Goal: Task Accomplishment & Management: Manage account settings

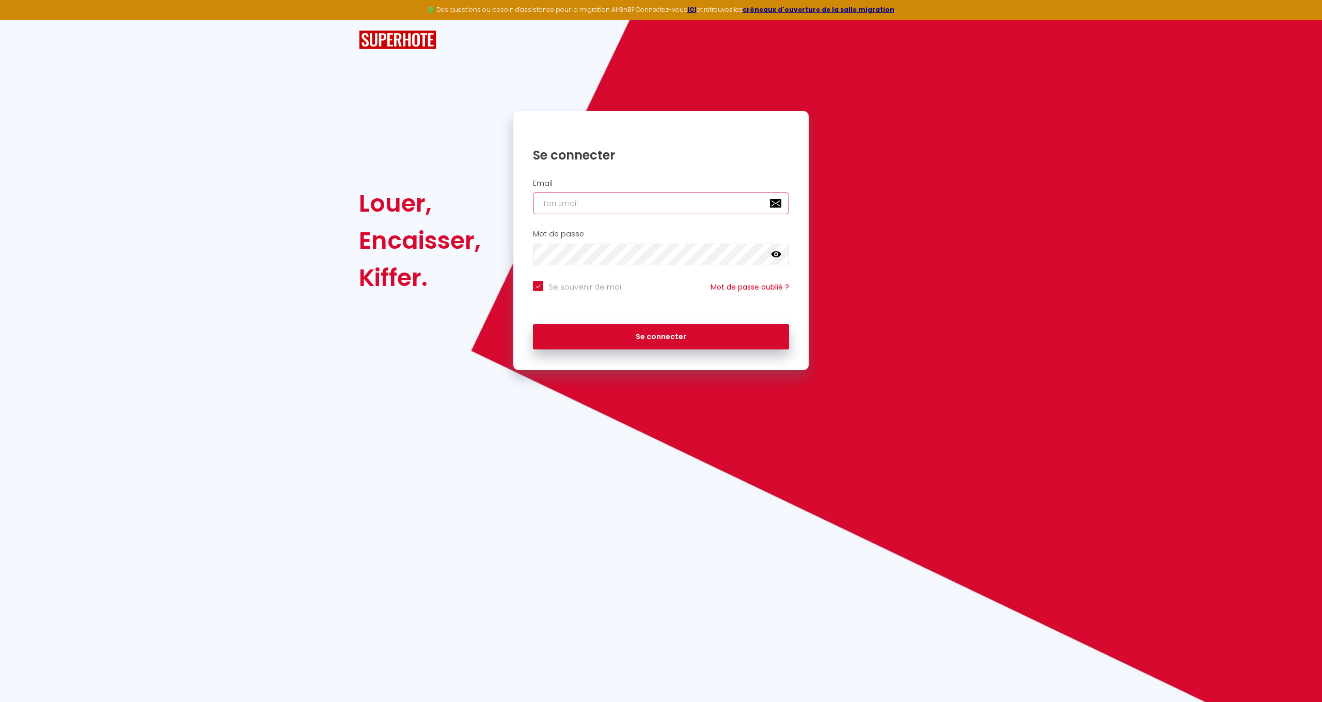
type input "[EMAIL_ADDRESS][DOMAIN_NAME]"
click at [657, 331] on button "Se connecter" at bounding box center [661, 337] width 256 height 26
checkbox input "true"
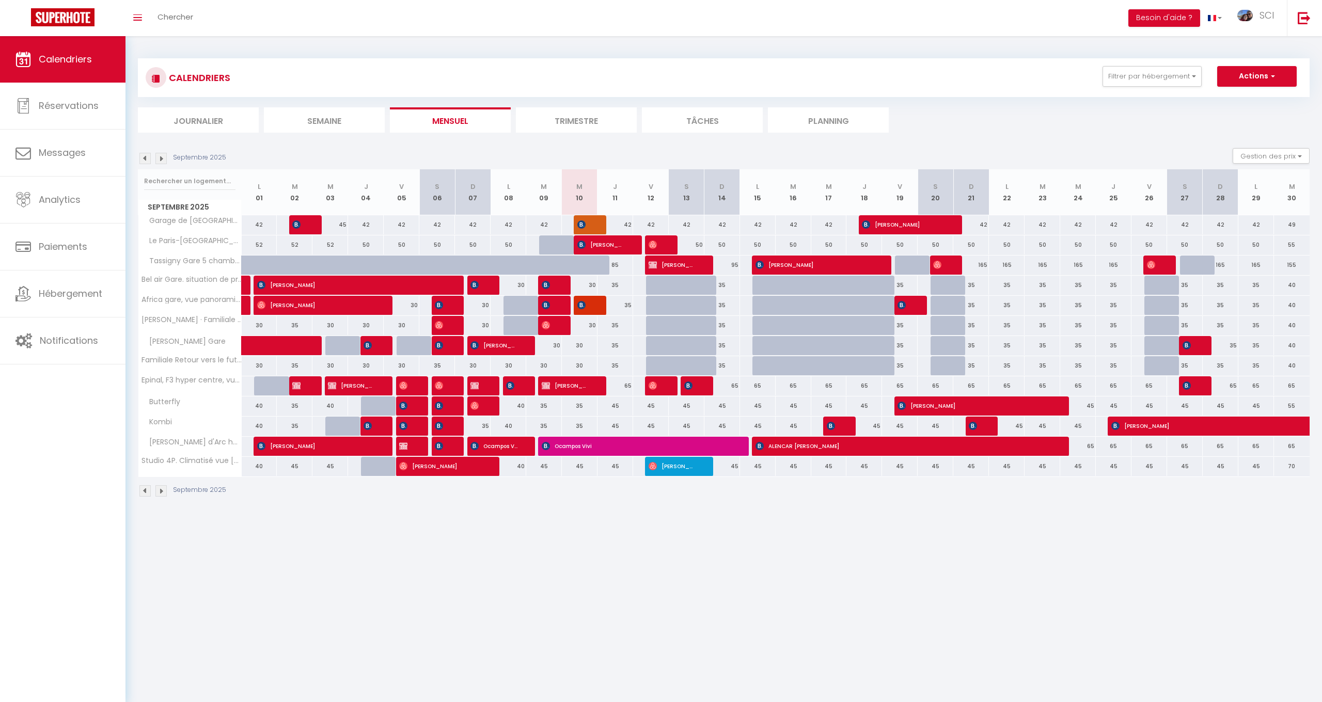
click at [146, 156] on img at bounding box center [144, 158] width 11 height 11
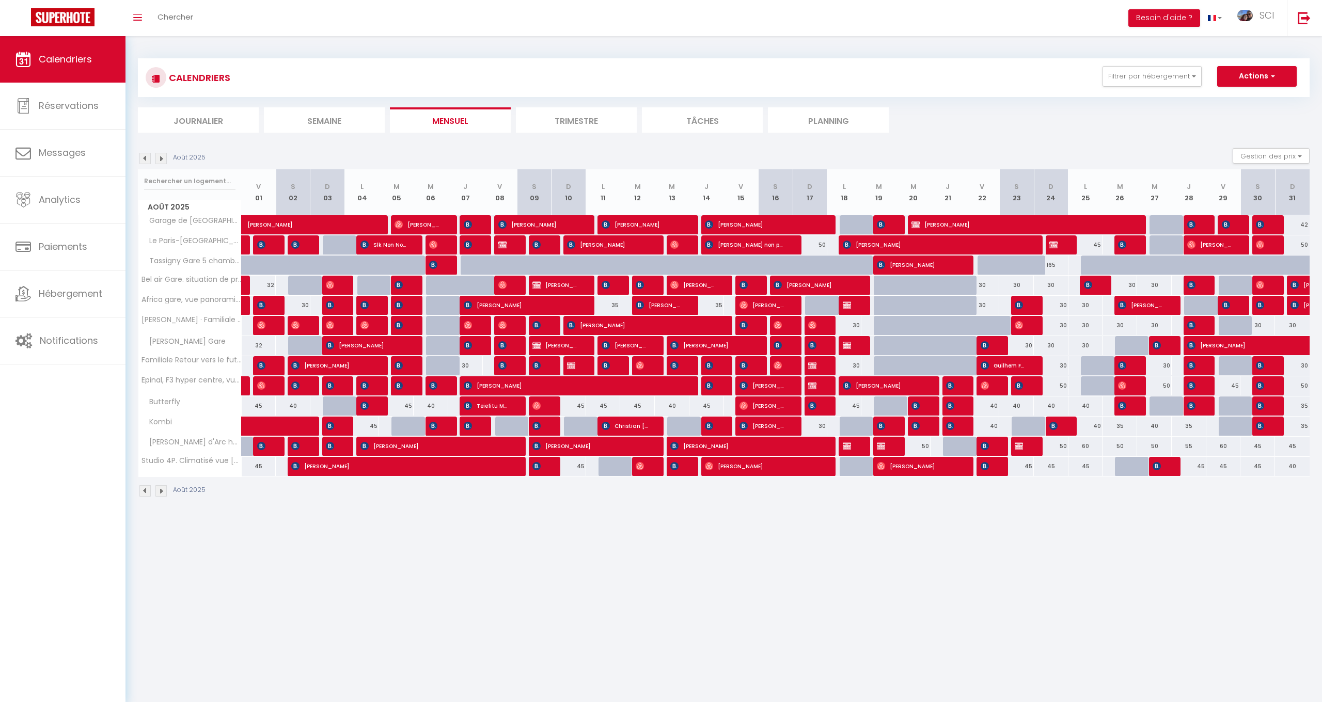
click at [749, 406] on span "[PERSON_NAME]" at bounding box center [763, 406] width 46 height 20
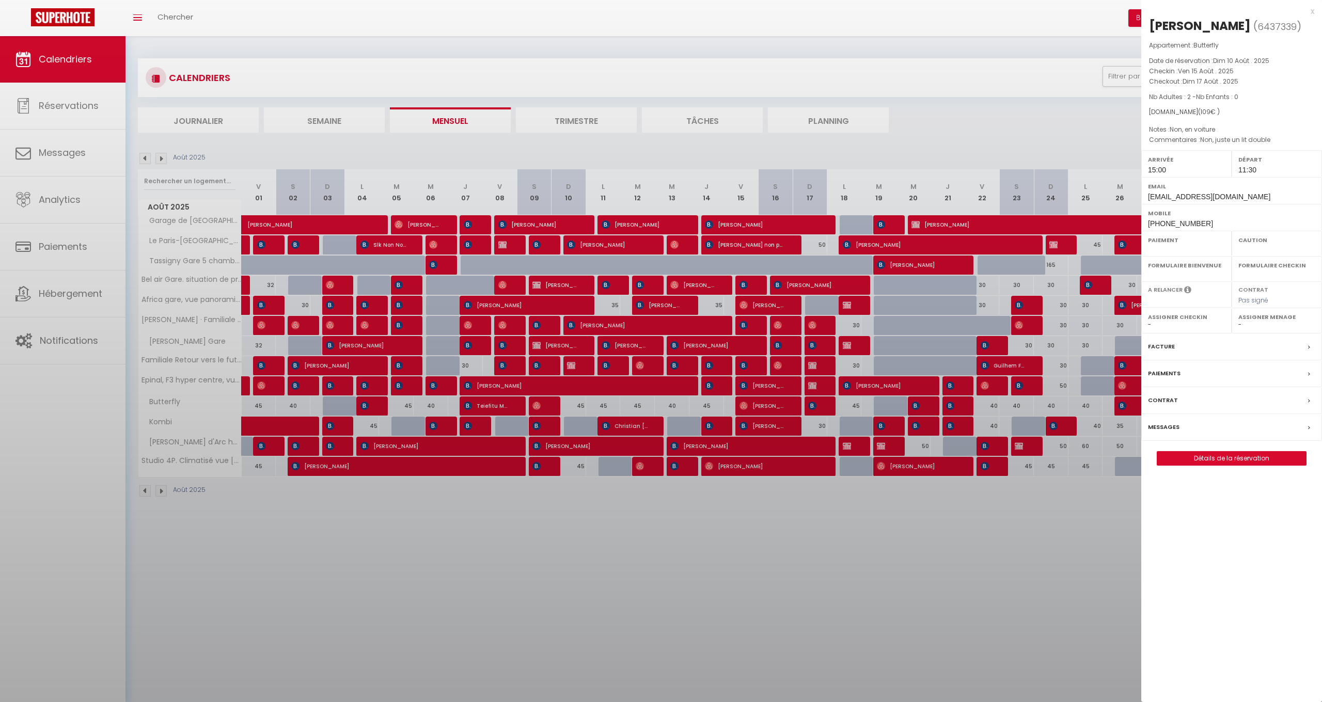
select select "OK"
select select "1"
select select "0"
select select "1"
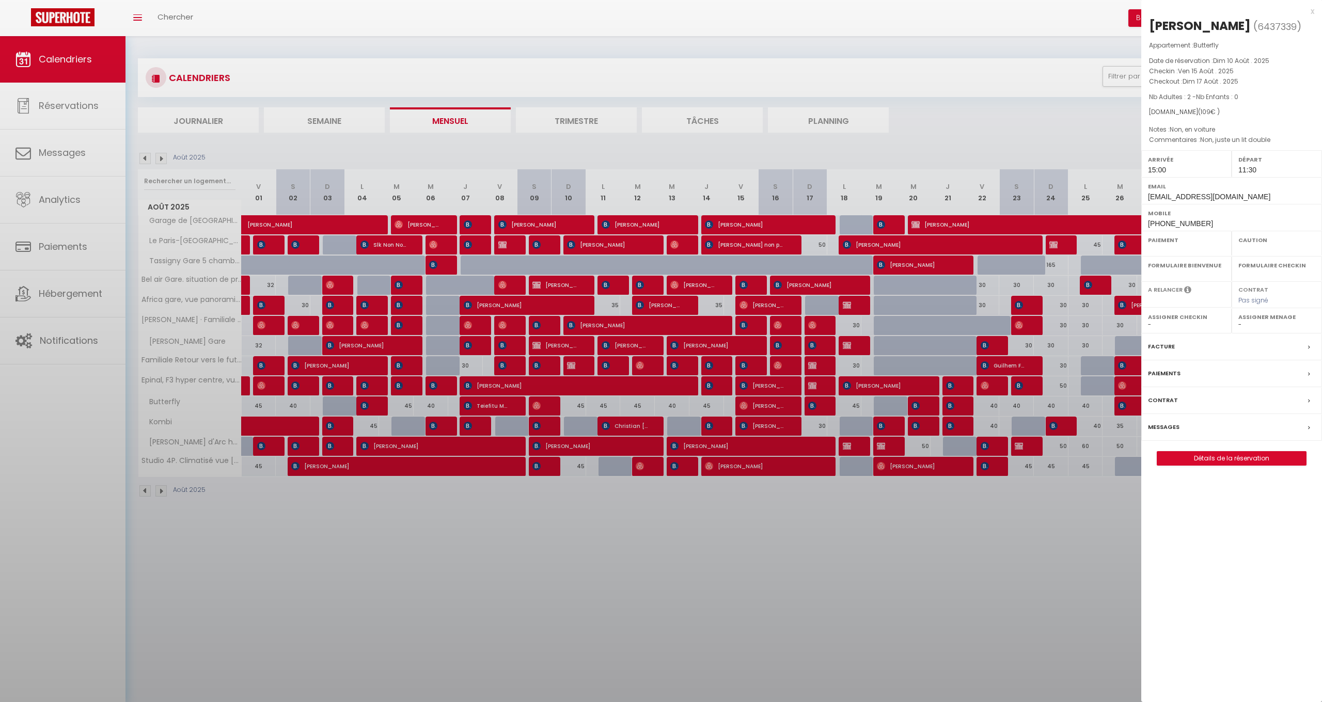
select select
select select "40469"
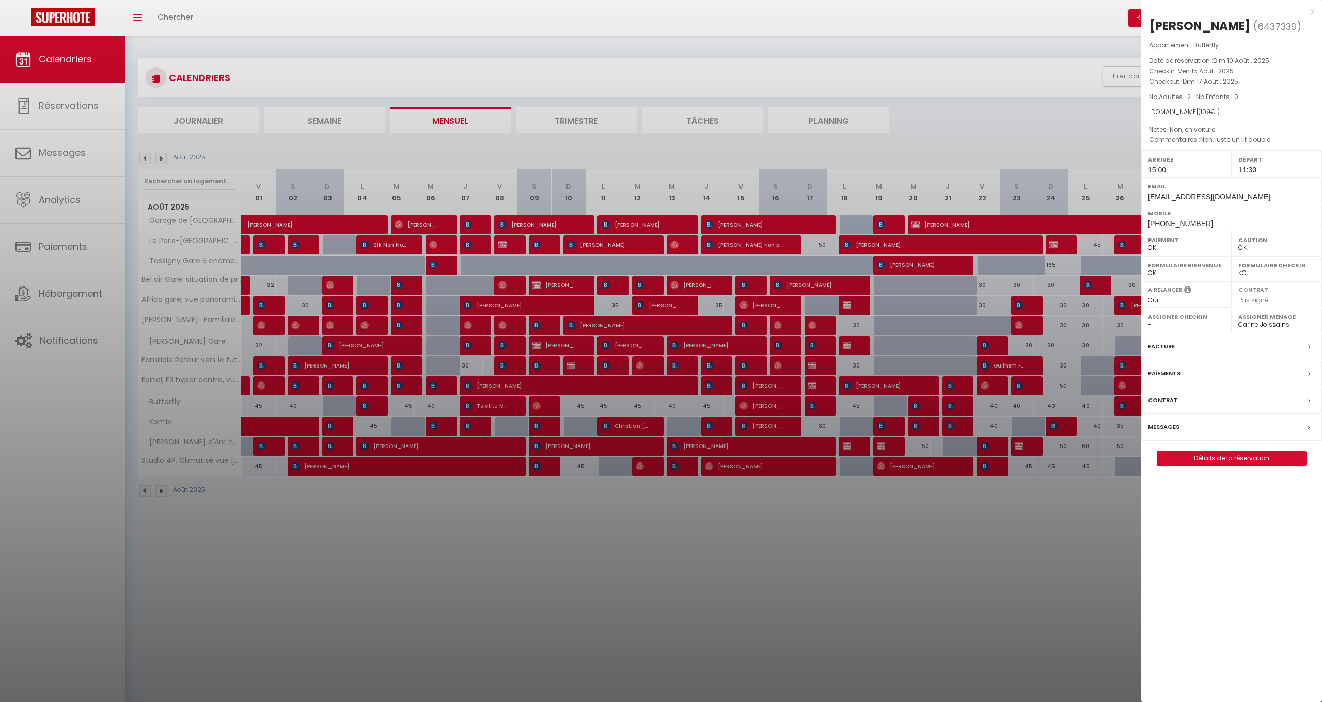
click at [1090, 499] on div at bounding box center [661, 351] width 1322 height 702
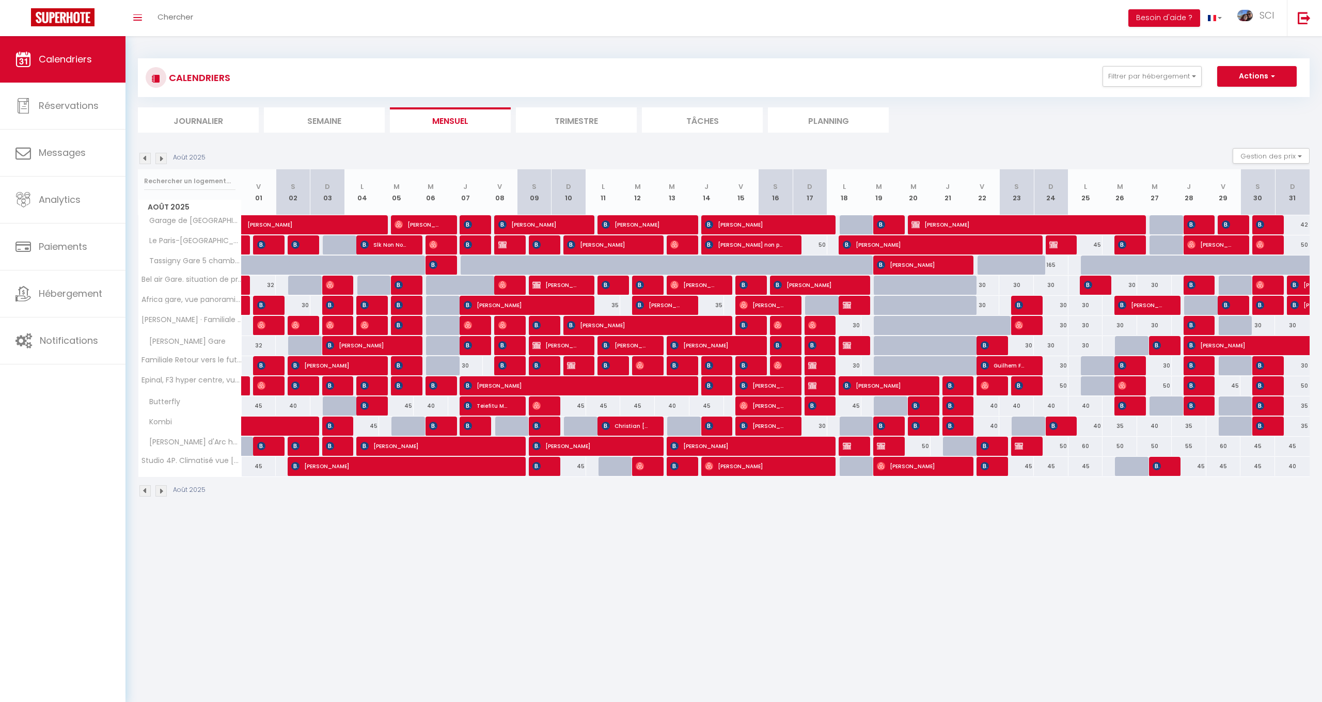
scroll to position [2, 0]
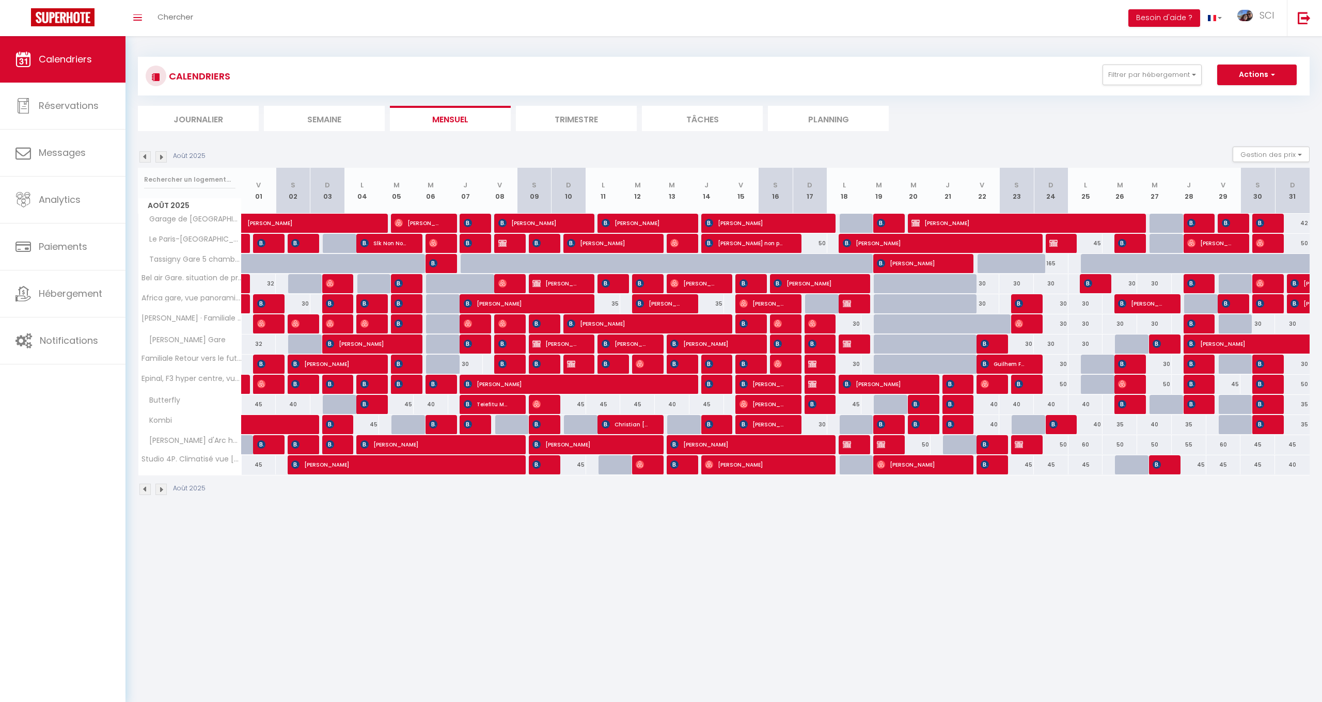
click at [162, 159] on img at bounding box center [160, 156] width 11 height 11
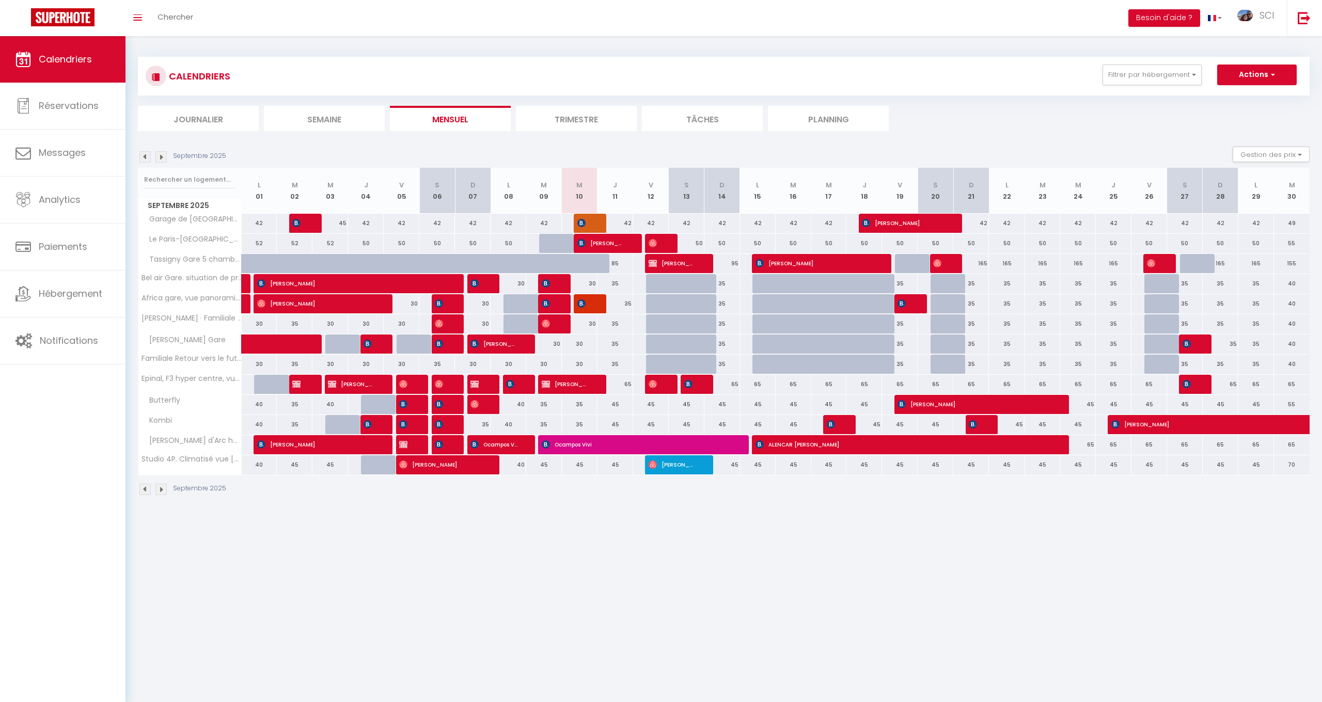
click at [473, 407] on img at bounding box center [474, 404] width 8 height 8
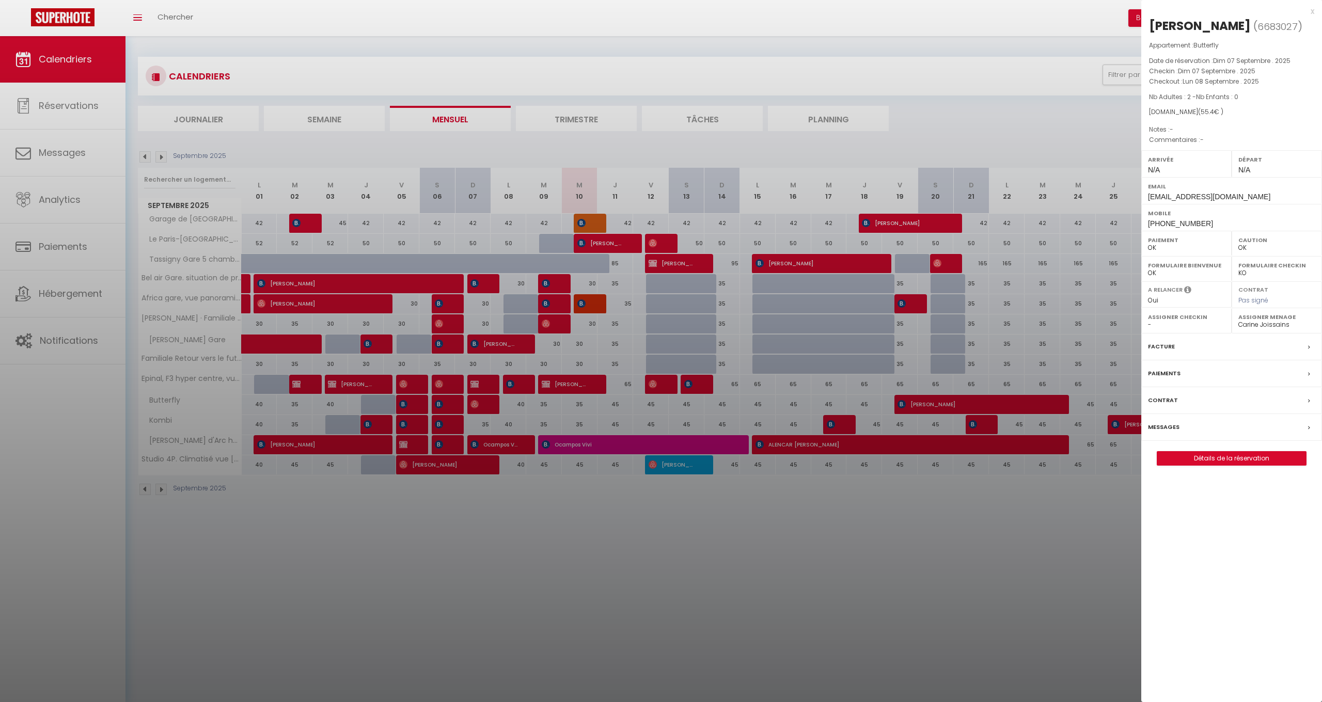
click at [791, 261] on div at bounding box center [661, 351] width 1322 height 702
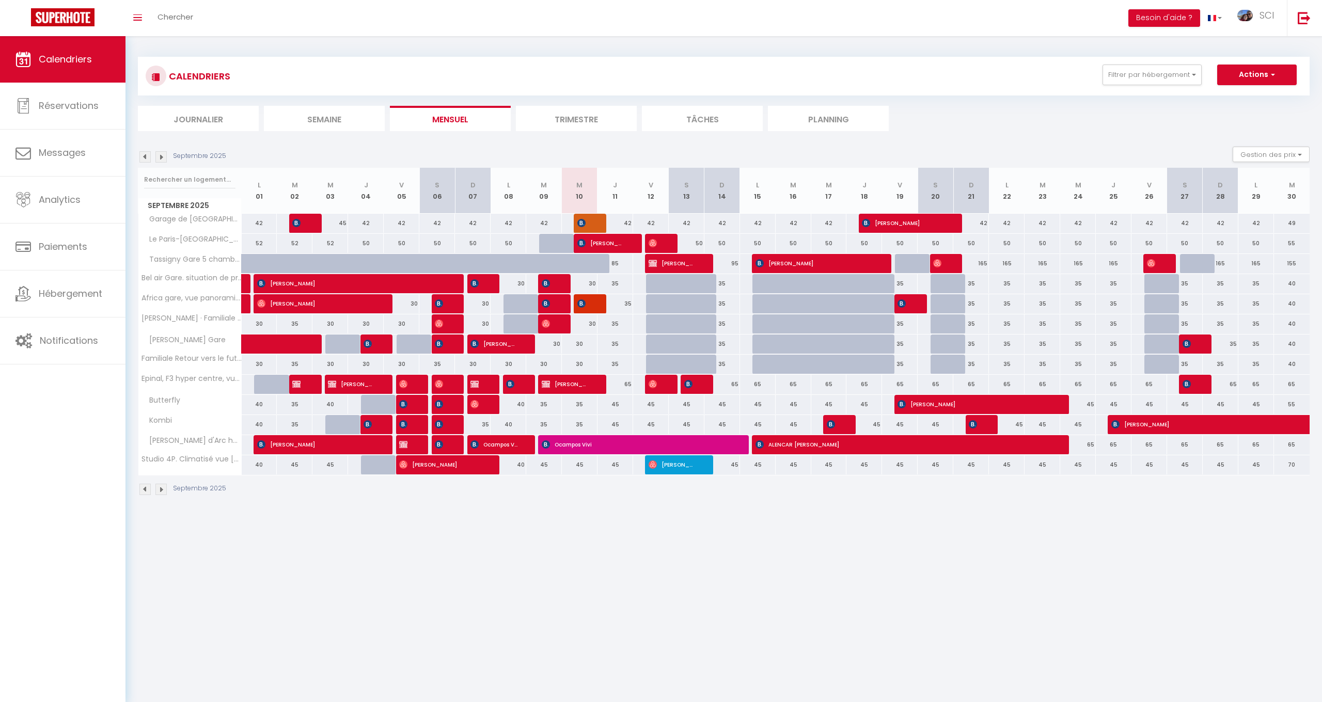
click at [791, 261] on span "[PERSON_NAME]" at bounding box center [815, 264] width 119 height 20
select select "KO"
select select "1"
select select
